Goal: Task Accomplishment & Management: Manage account settings

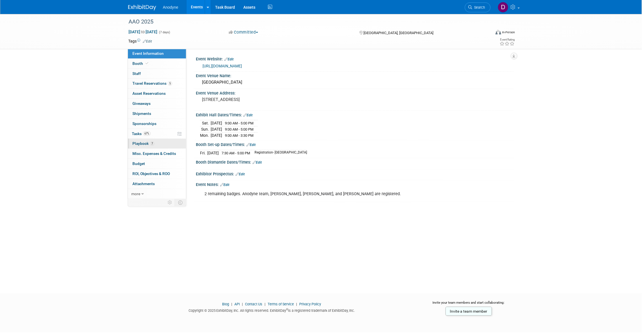
click at [162, 143] on link "7 Playbook 7" at bounding box center [157, 144] width 58 height 10
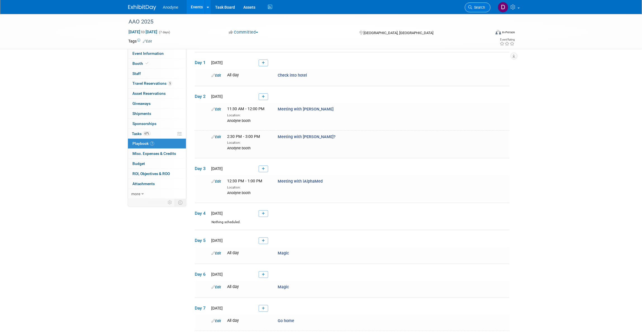
scroll to position [35, 0]
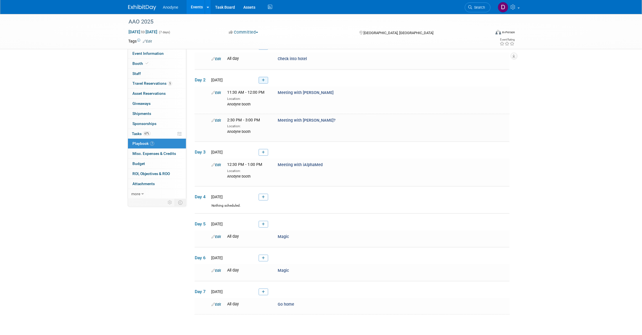
click at [263, 80] on icon at bounding box center [263, 80] width 3 height 3
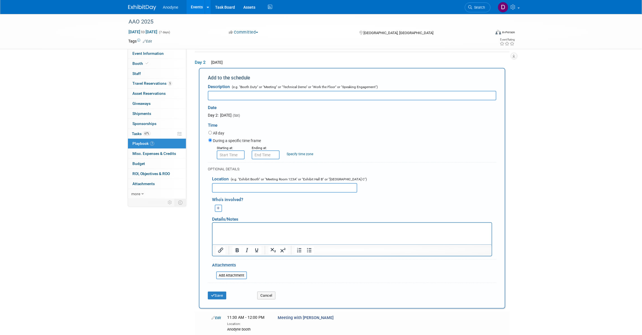
scroll to position [0, 0]
type input "Meeting with DWHP"
click at [231, 185] on input "text" at bounding box center [284, 188] width 145 height 10
type input "TBD"
click at [226, 291] on button "Save" at bounding box center [217, 295] width 18 height 8
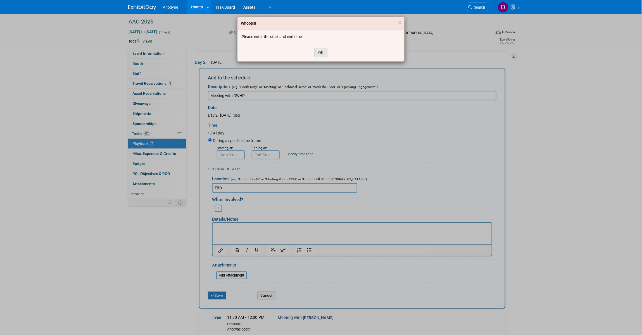
click at [322, 53] on button "OK" at bounding box center [321, 53] width 13 height 10
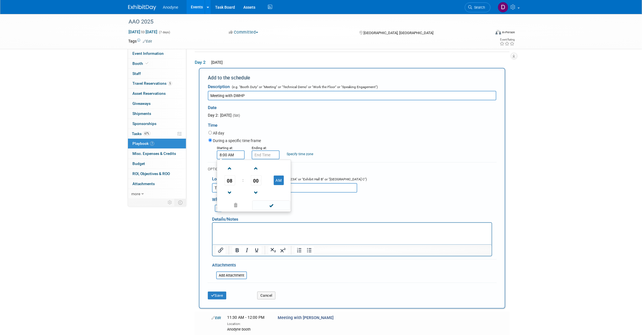
click at [232, 152] on input "8:00 AM" at bounding box center [231, 154] width 28 height 9
click at [225, 179] on span "08" at bounding box center [230, 180] width 11 height 10
click at [277, 170] on td "03" at bounding box center [281, 168] width 18 height 15
click at [259, 179] on span "00" at bounding box center [256, 180] width 11 height 10
click at [227, 169] on td "00" at bounding box center [227, 168] width 18 height 15
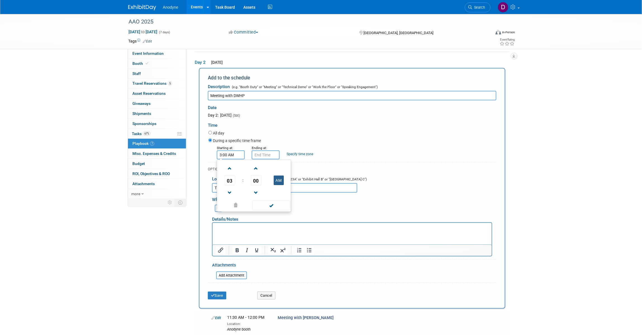
click at [279, 178] on button "AM" at bounding box center [279, 180] width 10 height 10
type input "3:00 PM"
click at [270, 206] on span at bounding box center [271, 205] width 38 height 10
click at [267, 155] on input "3:00 PM" at bounding box center [266, 154] width 28 height 9
click at [294, 179] on span "00" at bounding box center [291, 180] width 11 height 10
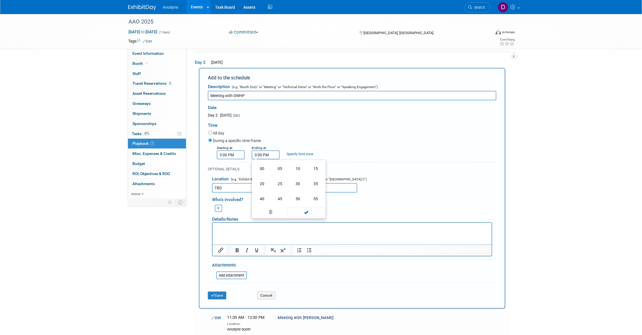
click at [296, 182] on td "30" at bounding box center [298, 183] width 18 height 15
type input "3:30 PM"
click at [300, 205] on span at bounding box center [306, 205] width 38 height 10
click at [214, 291] on button "Save" at bounding box center [217, 295] width 18 height 8
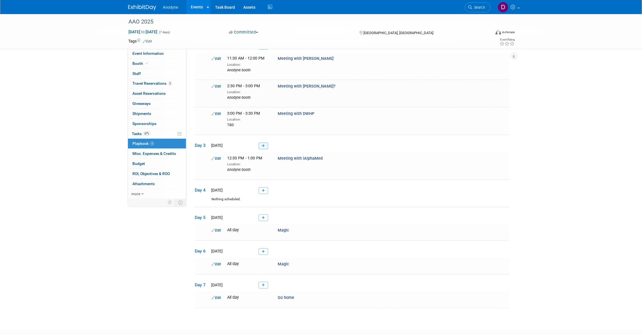
scroll to position [70, 0]
drag, startPoint x: 263, startPoint y: 143, endPoint x: 265, endPoint y: 149, distance: 6.6
click at [263, 143] on icon at bounding box center [263, 144] width 3 height 3
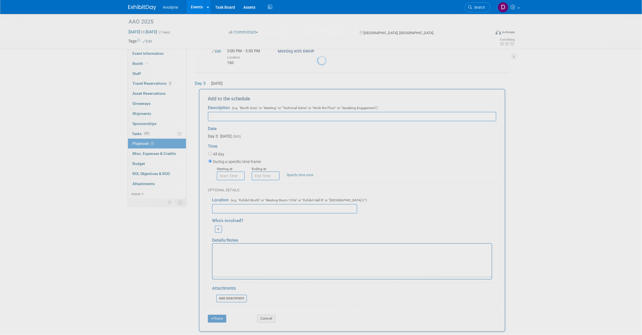
scroll to position [0, 0]
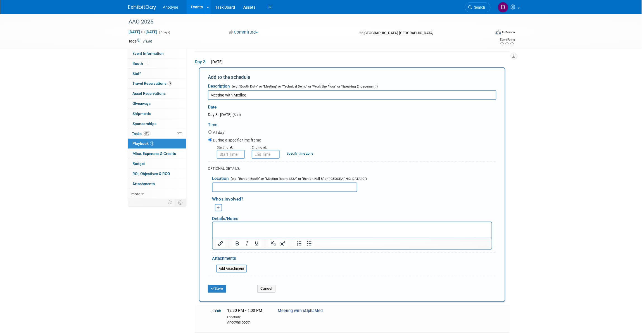
type input "Meeting with Medlog"
click at [250, 162] on div "OPTIONAL DETAILS:" at bounding box center [352, 167] width 289 height 10
click at [232, 152] on input "8:00 AM" at bounding box center [231, 154] width 28 height 9
click at [231, 177] on span "08" at bounding box center [230, 180] width 11 height 10
click at [238, 168] on td "01" at bounding box center [245, 167] width 18 height 15
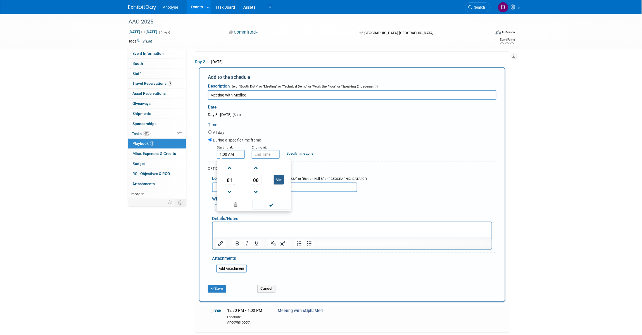
click at [276, 181] on button "AM" at bounding box center [279, 180] width 10 height 10
type input "1:00 PM"
click at [272, 205] on span at bounding box center [271, 205] width 38 height 10
click at [268, 151] on input "1:00 PM" at bounding box center [266, 154] width 28 height 9
click at [291, 176] on span "00" at bounding box center [291, 180] width 11 height 10
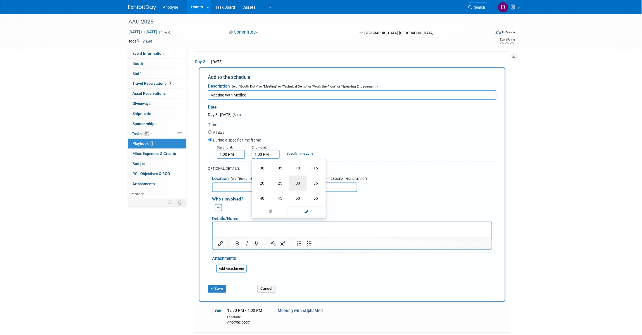
click at [300, 184] on td "30" at bounding box center [298, 182] width 18 height 15
type input "1:30 PM"
click at [308, 201] on span at bounding box center [306, 205] width 38 height 10
click at [273, 188] on input "text" at bounding box center [284, 187] width 145 height 10
type input "Anodyne booth"
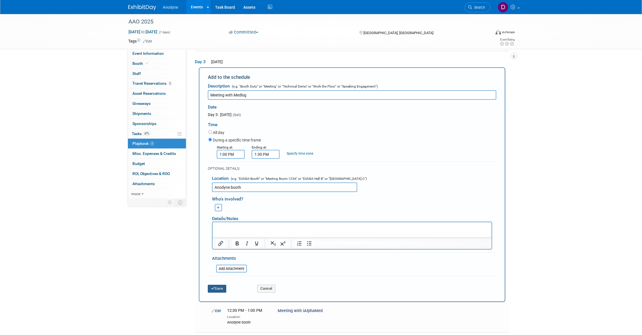
click at [221, 285] on button "Save" at bounding box center [217, 289] width 18 height 8
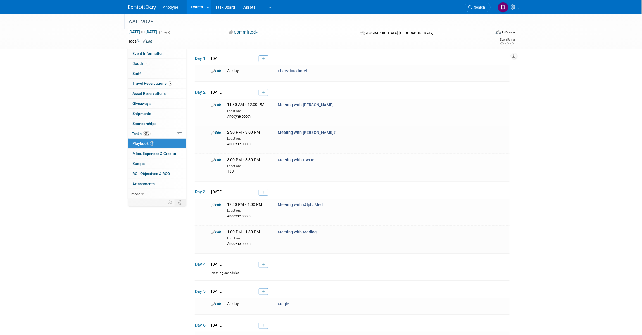
scroll to position [35, 0]
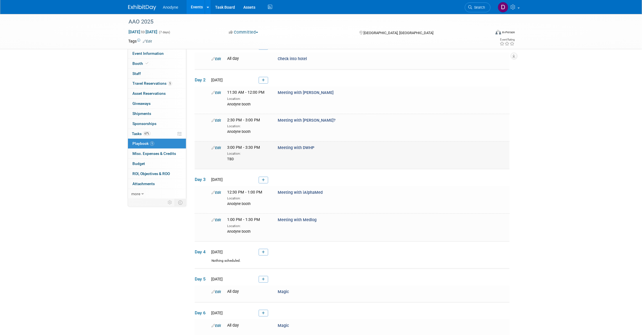
click at [219, 147] on link "Edit" at bounding box center [217, 148] width 10 height 4
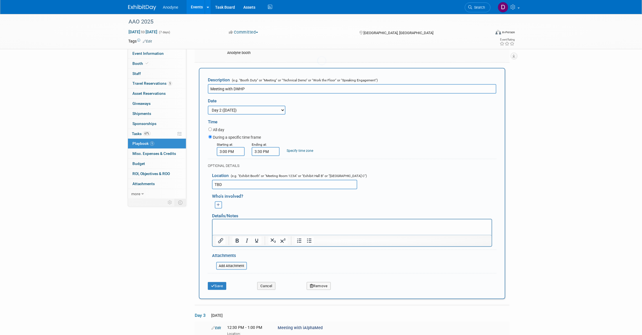
scroll to position [0, 0]
drag, startPoint x: 239, startPoint y: 184, endPoint x: 167, endPoint y: 189, distance: 72.3
click at [186, 189] on div "Event Information Event Info Booth Booth 0 Staff 0 Staff 5 Travel Reservations …" at bounding box center [321, 202] width 394 height 602
type input "Anodyne booth"
click at [225, 284] on button "Save" at bounding box center [217, 286] width 18 height 8
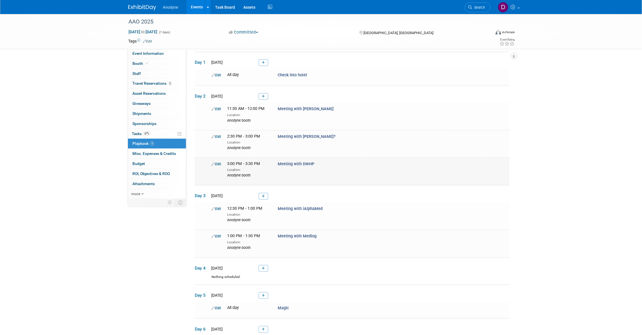
scroll to position [35, 0]
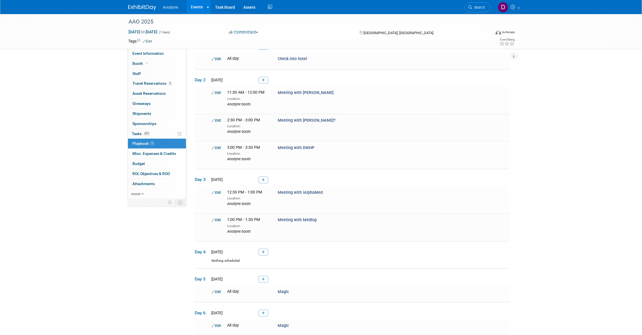
drag, startPoint x: 572, startPoint y: 69, endPoint x: 566, endPoint y: 73, distance: 6.7
click at [506, 69] on div "AAO 2025 [DATE] to [DATE] (7 days) [DATE] to [DATE] Committed Committed Conside…" at bounding box center [321, 180] width 642 height 402
click at [149, 53] on span "Event Information" at bounding box center [147, 53] width 31 height 4
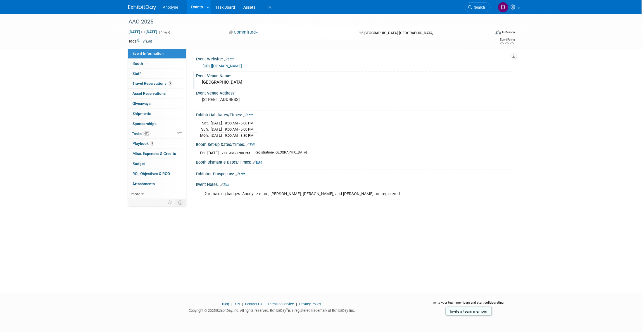
drag, startPoint x: 277, startPoint y: 85, endPoint x: 203, endPoint y: 82, distance: 74.1
click at [203, 82] on div "[GEOGRAPHIC_DATA]" at bounding box center [355, 82] width 310 height 9
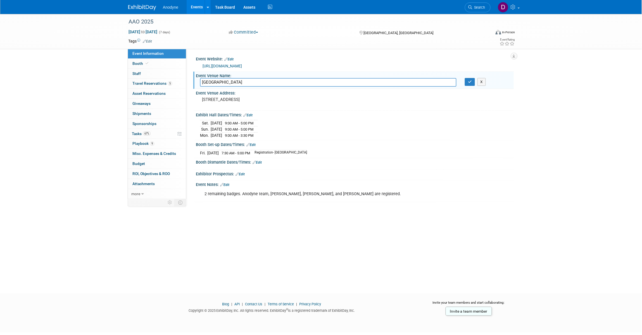
drag, startPoint x: 205, startPoint y: 82, endPoint x: 416, endPoint y: 124, distance: 215.8
click at [416, 124] on div "[DATE] 9:00 AM - 5:00 PM [DATE] 9:00 AM - 5:00 PM Mon." at bounding box center [355, 128] width 310 height 20
click at [234, 83] on input "[GEOGRAPHIC_DATA]" at bounding box center [328, 82] width 257 height 9
click at [234, 82] on input "[GEOGRAPHIC_DATA]" at bounding box center [328, 82] width 257 height 9
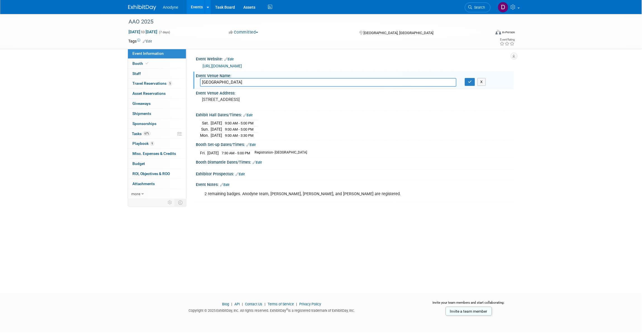
click at [234, 82] on input "[GEOGRAPHIC_DATA]" at bounding box center [328, 82] width 257 height 9
drag, startPoint x: 94, startPoint y: 81, endPoint x: 175, endPoint y: 80, distance: 81.9
click at [94, 81] on div "AAO 2025 [DATE] to [DATE] (7 days) [DATE] to [DATE] Committed Committed Conside…" at bounding box center [321, 148] width 642 height 269
click at [483, 80] on button "X" at bounding box center [482, 82] width 9 height 8
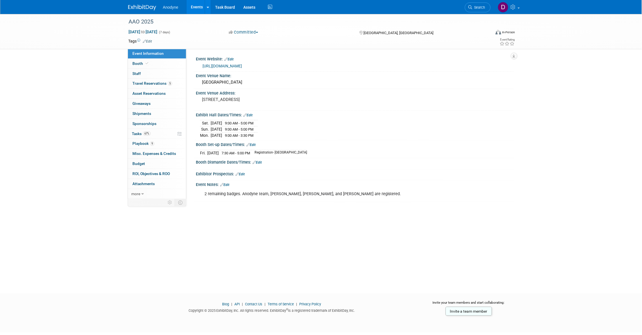
click at [506, 130] on div "AAO 2025 [DATE] to [DATE] (7 days) [DATE] to [DATE] Committed Committed Conside…" at bounding box center [321, 148] width 642 height 269
